Goal: Information Seeking & Learning: Learn about a topic

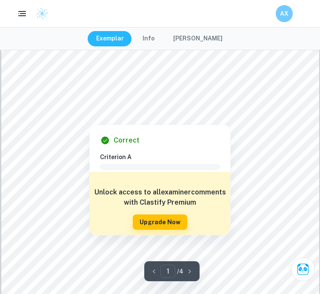
scroll to position [48, 0]
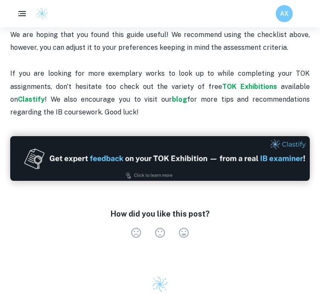
scroll to position [973, 0]
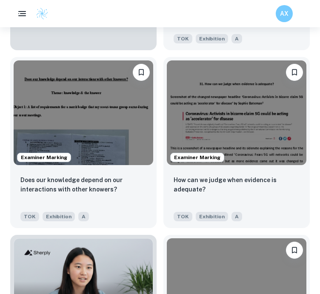
scroll to position [645, 0]
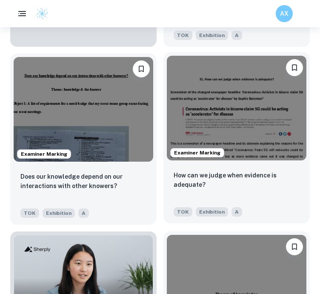
click at [233, 137] on img at bounding box center [237, 108] width 140 height 105
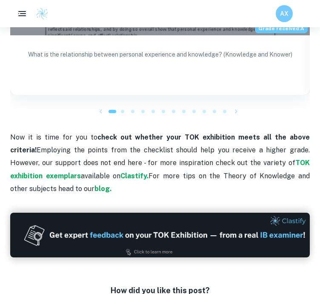
scroll to position [759, 0]
